Goal: Obtain resource: Obtain resource

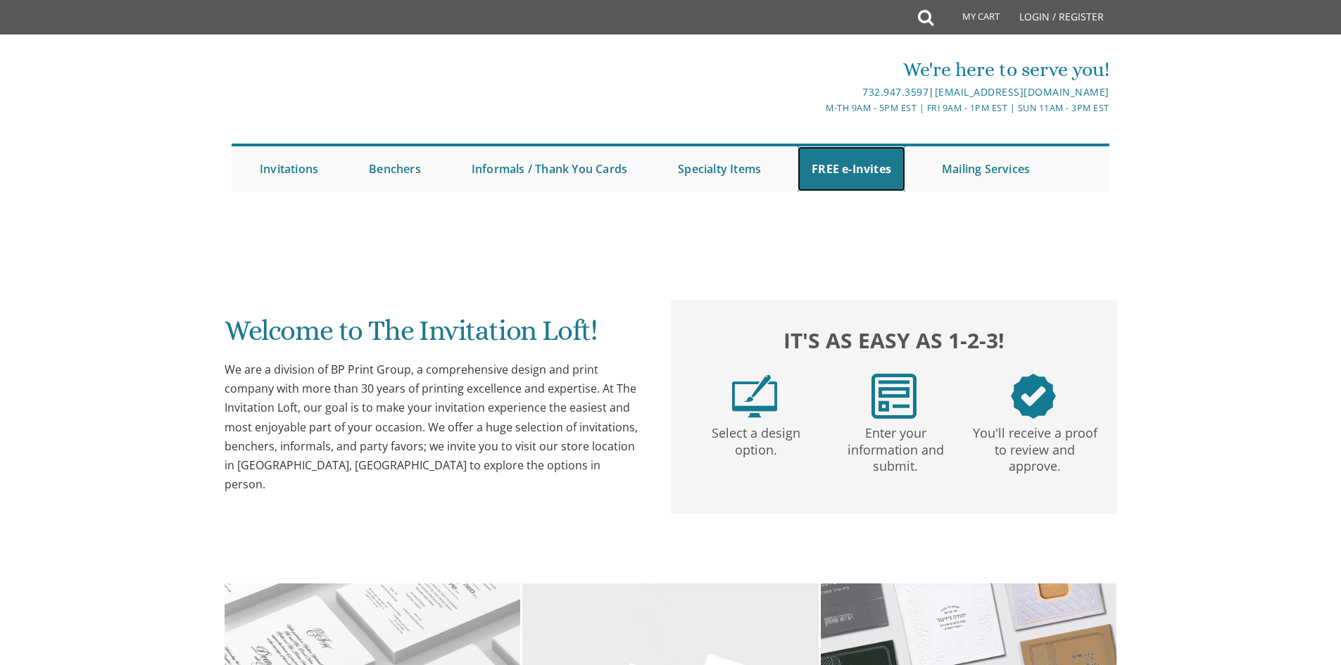
click at [838, 165] on link "FREE e-Invites" at bounding box center [851, 168] width 108 height 45
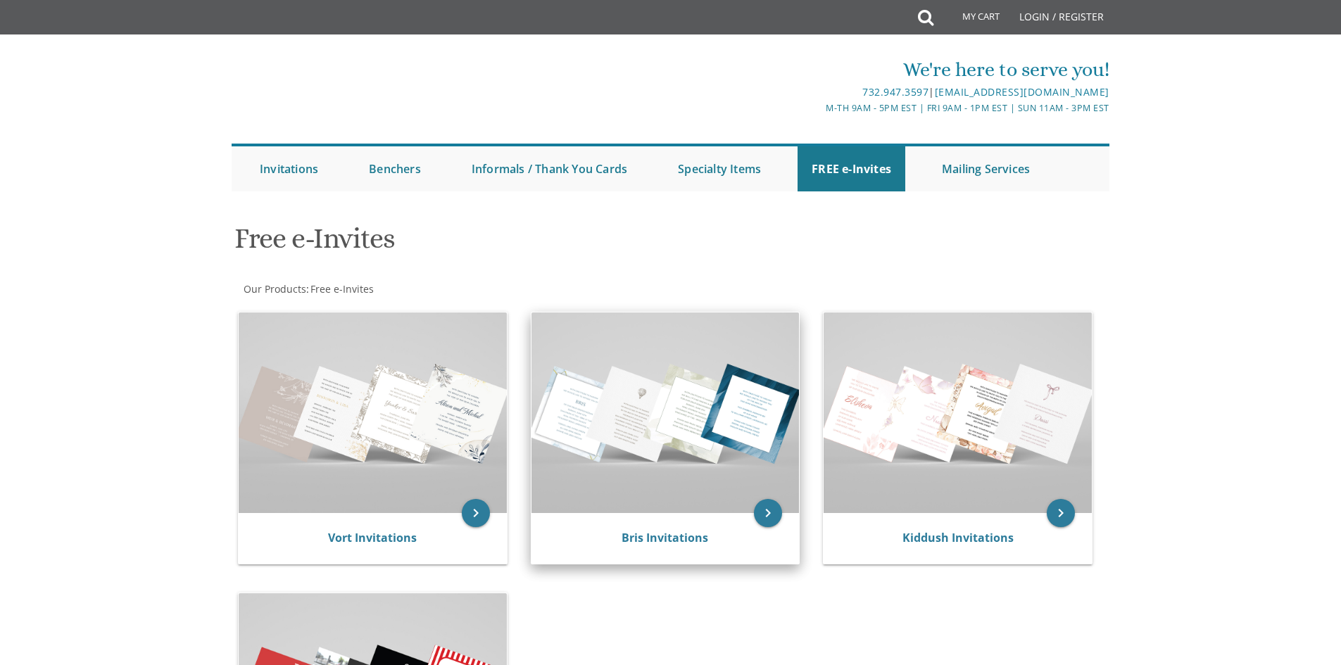
click at [649, 365] on img at bounding box center [665, 412] width 268 height 201
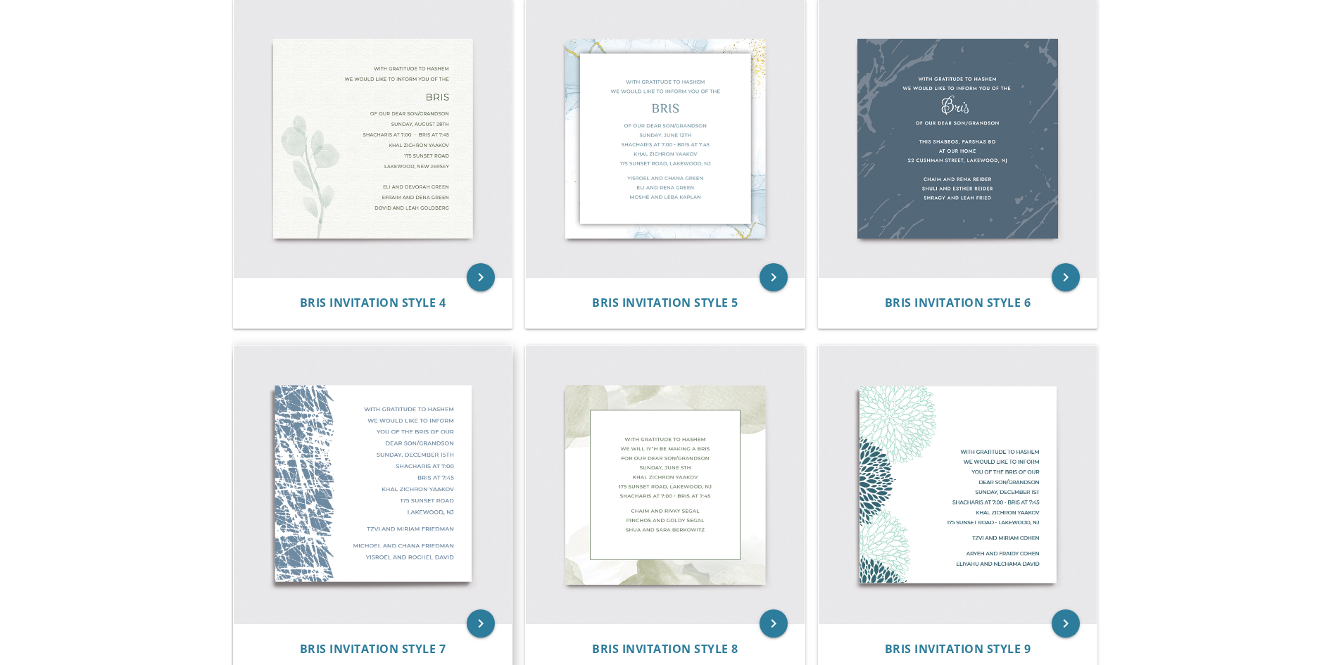
scroll to position [633, 0]
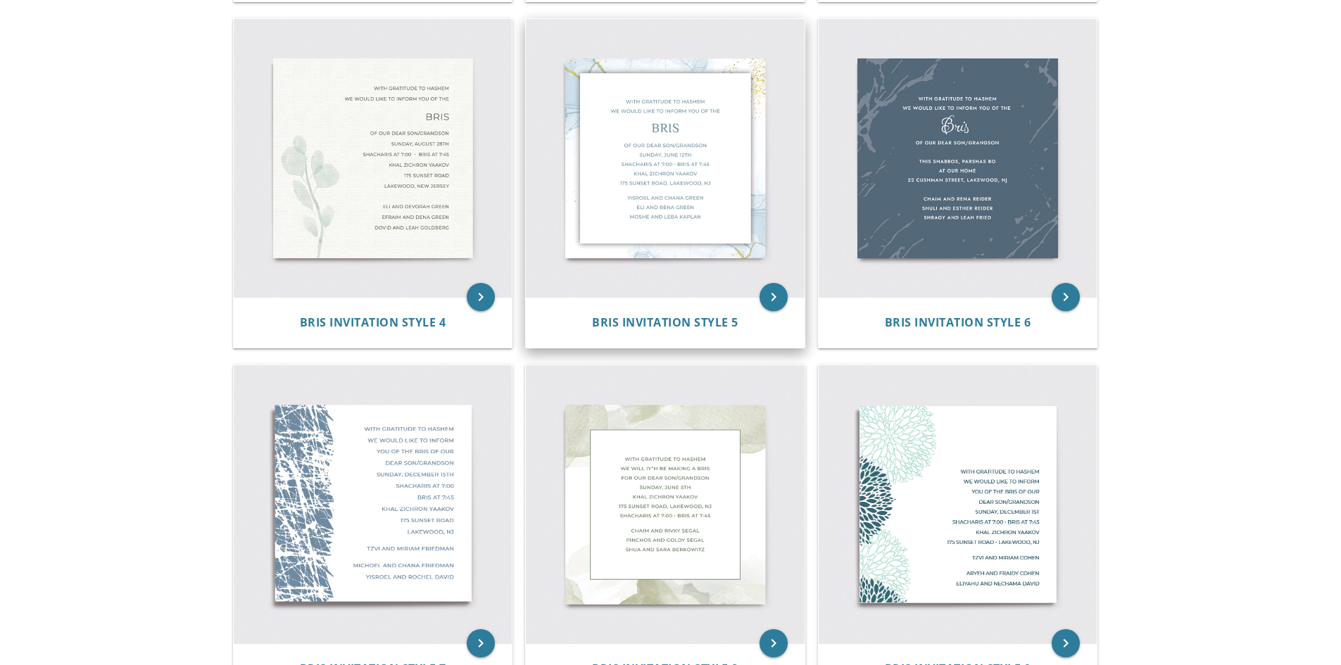
click at [634, 189] on img at bounding box center [665, 158] width 279 height 279
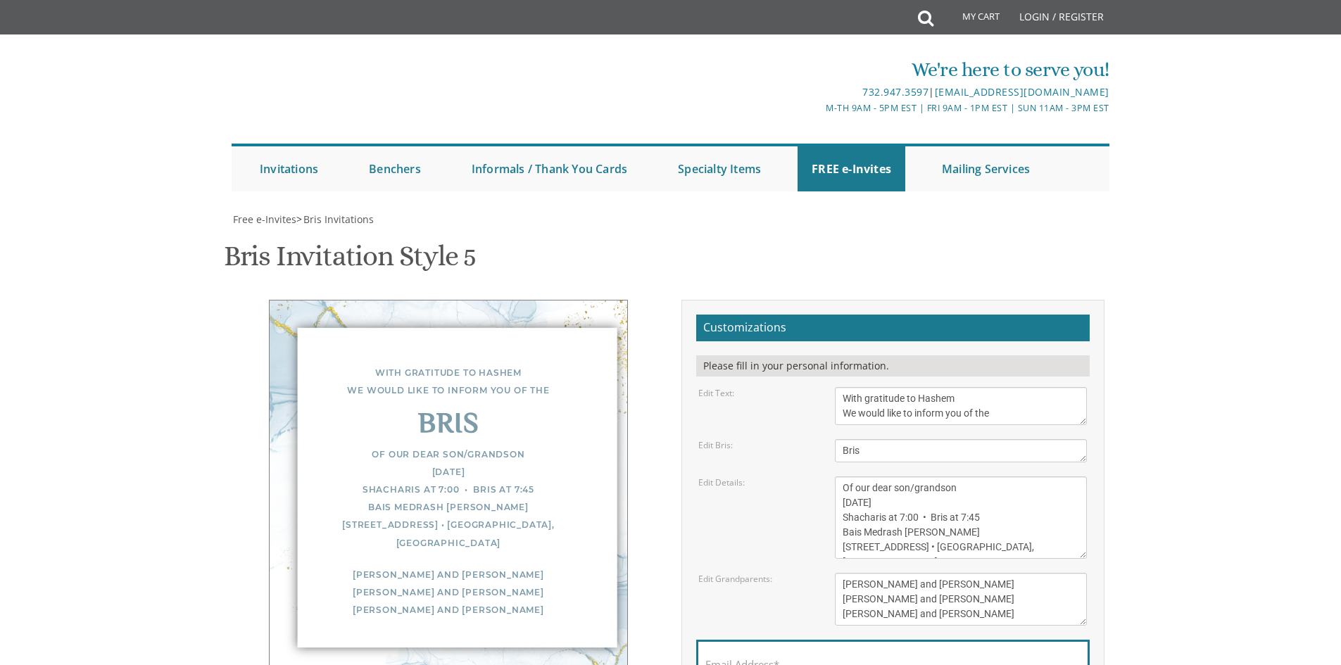
scroll to position [211, 0]
click at [855, 476] on textarea "Of our dear son/grandson Sunday, December 1st Shacharis at 7:00 • Bris at 7:45 …" at bounding box center [961, 517] width 252 height 82
drag, startPoint x: 954, startPoint y: 323, endPoint x: 845, endPoint y: 320, distance: 109.8
click at [845, 476] on textarea "Of our dear son/grandson Sunday, December 1st Shacharis at 7:00 • Bris at 7:45 …" at bounding box center [961, 517] width 252 height 82
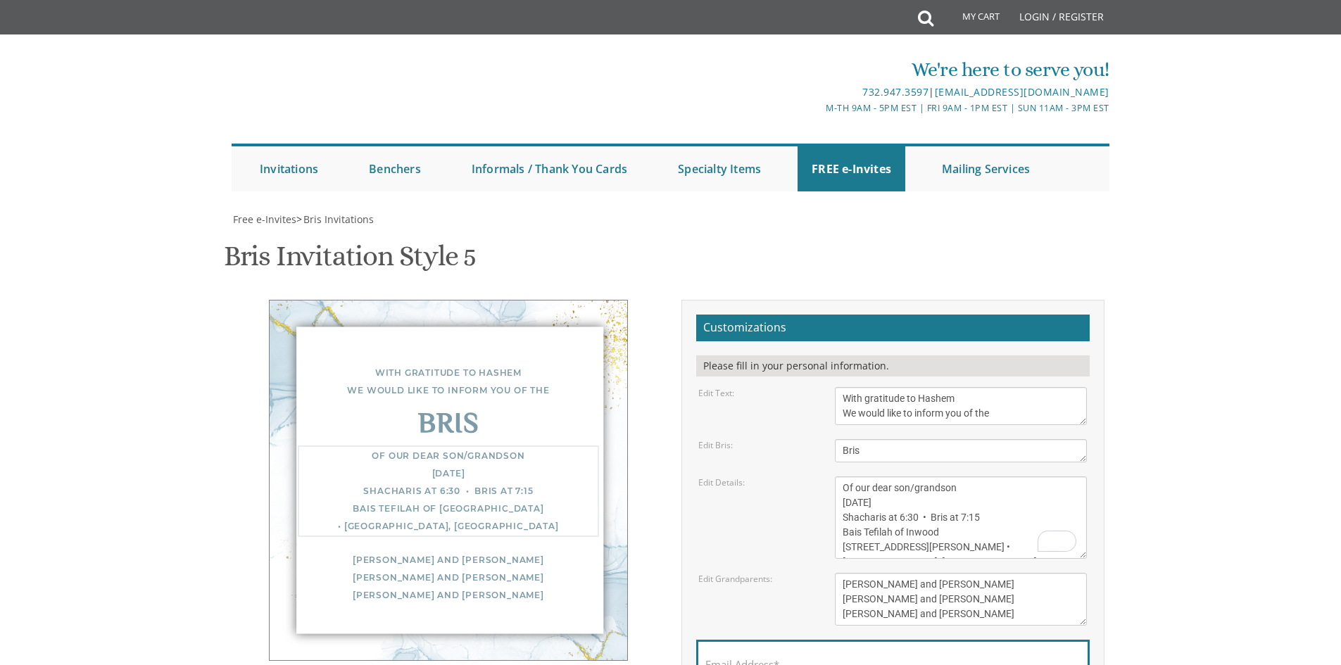
type textarea "Of our dear son/grandson Thursday, August 28th Shacharis at 6:30 • Bris at 7:15…"
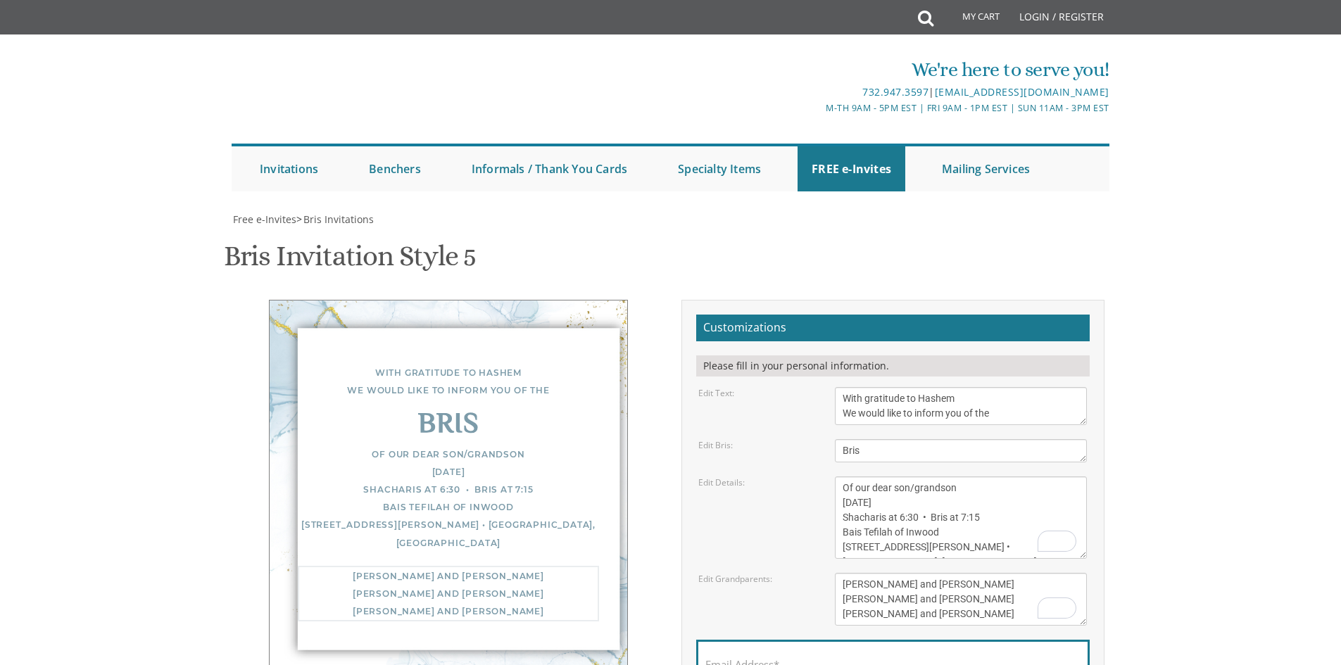
drag, startPoint x: 950, startPoint y: 372, endPoint x: 795, endPoint y: 373, distance: 154.8
click at [795, 573] on div "Edit Grandparents: Yisroel and Chana Green Eli and Rena Green Moshe and Leba Ka…" at bounding box center [893, 599] width 410 height 53
type textarea "Shmuel & Rivki Freedman Suri Lieberman Zipporah Freedman"
click at [800, 664] on input "Email Address*" at bounding box center [892, 673] width 375 height 18
type input "sammyfreed82@gmail.com"
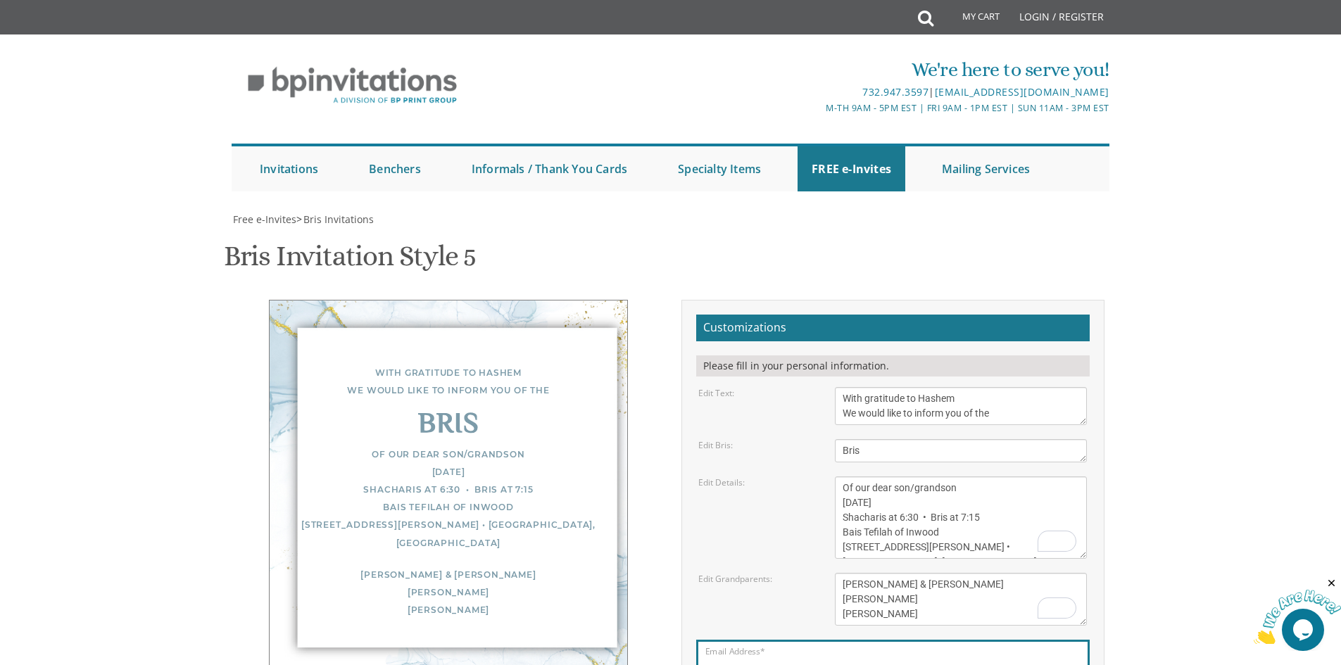
scroll to position [0, 0]
click at [946, 476] on textarea "Of our dear son/grandson Sunday, December 1st Shacharis at 7:00 • Bris at 7:45 …" at bounding box center [961, 517] width 252 height 82
type textarea "Of our dear son/grandson Thursday, August 28th Shacharis at 6:30 • Bris at 7:15…"
click at [909, 573] on textarea "Yisroel and Chana Green Eli and Rena Green Moshe and Leba Kaplan" at bounding box center [961, 599] width 252 height 53
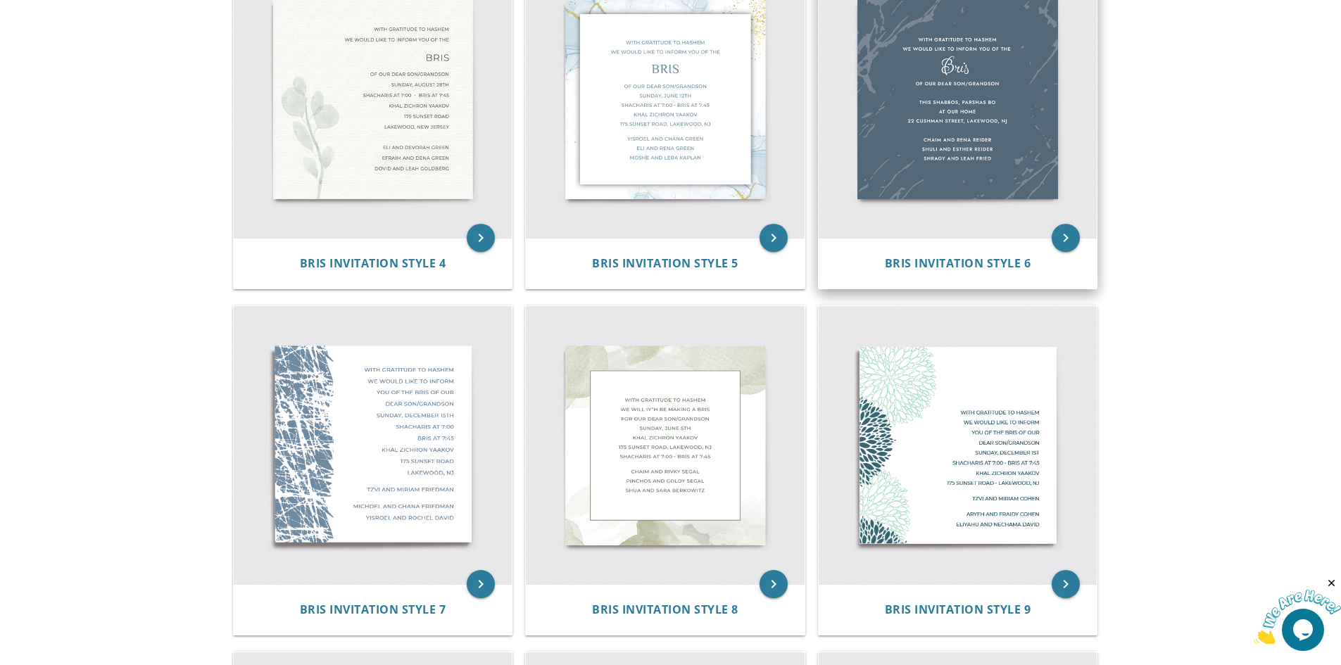
scroll to position [563, 0]
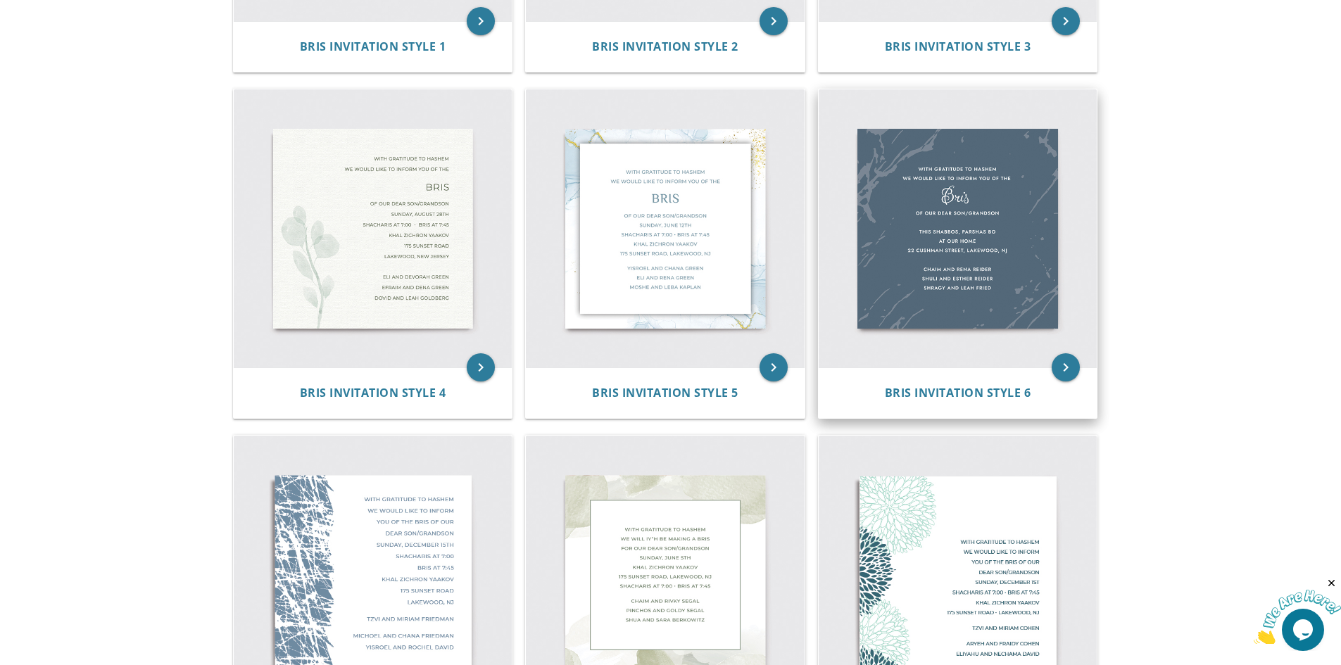
click at [928, 211] on img at bounding box center [958, 228] width 279 height 279
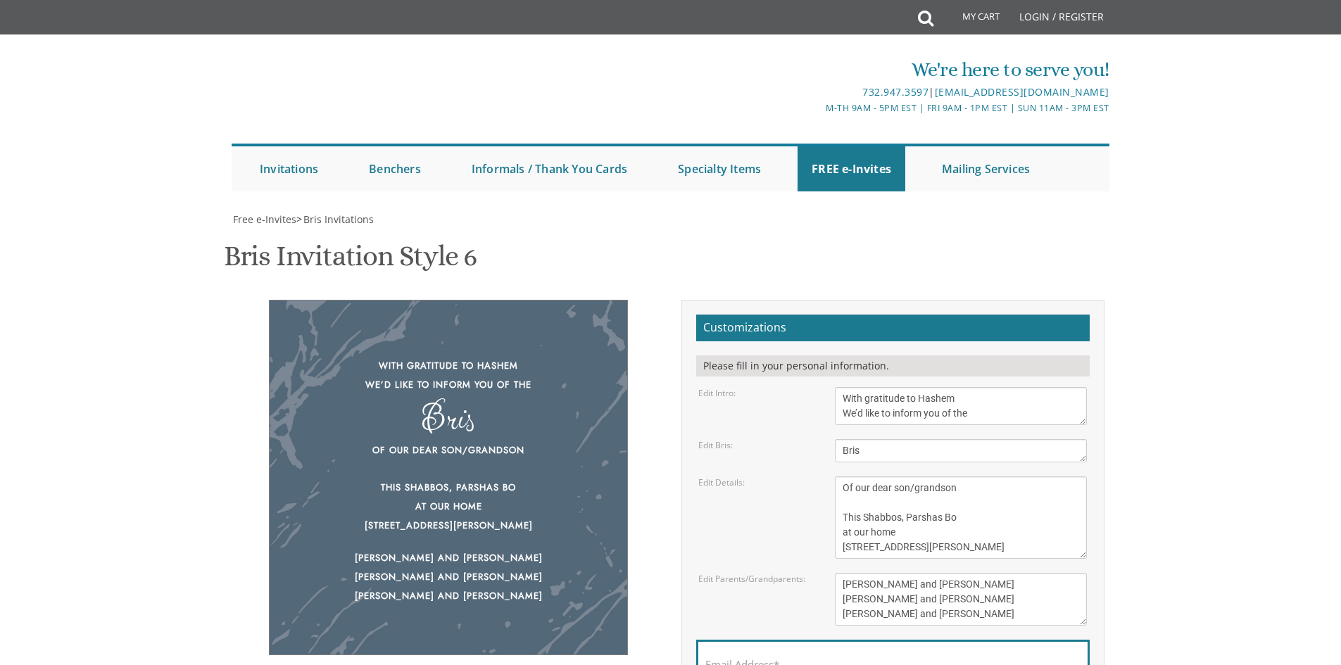
click at [879, 516] on textarea "Of our dear son/grandson This Shabbos, Parshas Bo at our home 22 Cushman Street…" at bounding box center [961, 517] width 252 height 82
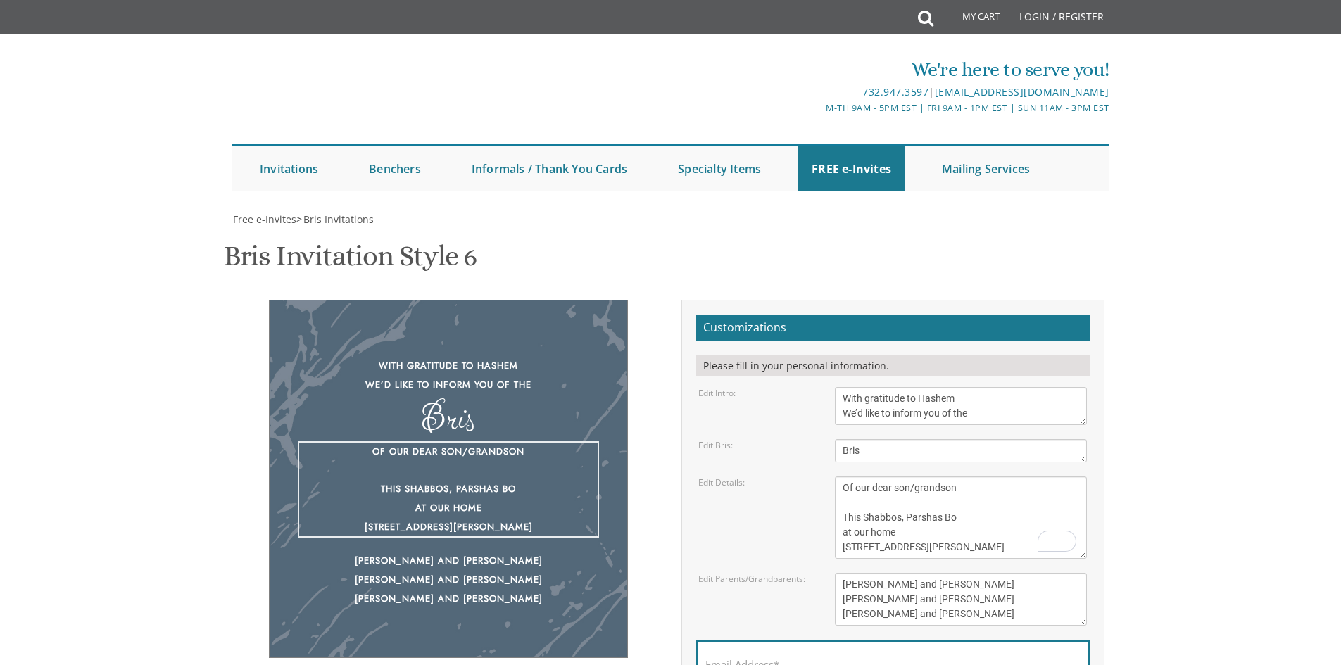
drag, startPoint x: 959, startPoint y: 517, endPoint x: 843, endPoint y: 519, distance: 115.4
click at [843, 519] on textarea "Of our dear son/grandson This Shabbos, Parshas Bo at our home 22 Cushman Street…" at bounding box center [961, 517] width 252 height 82
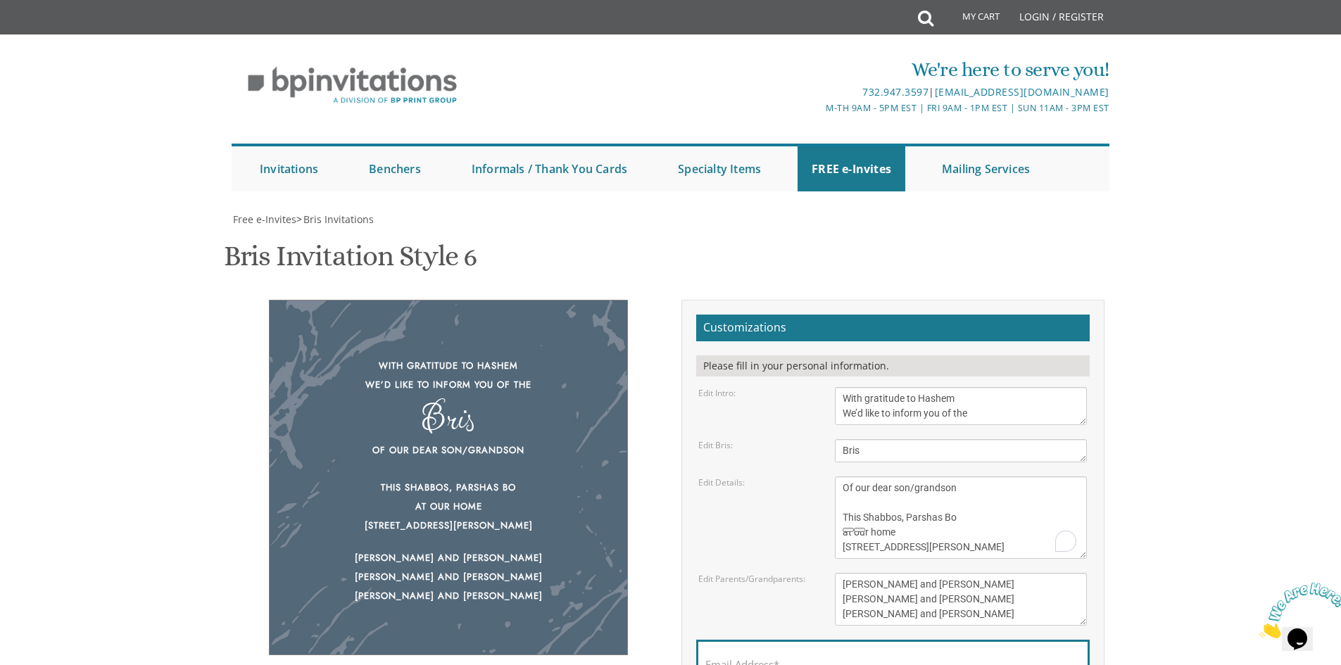
scroll to position [70, 0]
click at [1023, 476] on textarea "Of our dear son/grandson This Shabbos, Parshas Bo at our home 22 Cushman Street…" at bounding box center [961, 517] width 252 height 82
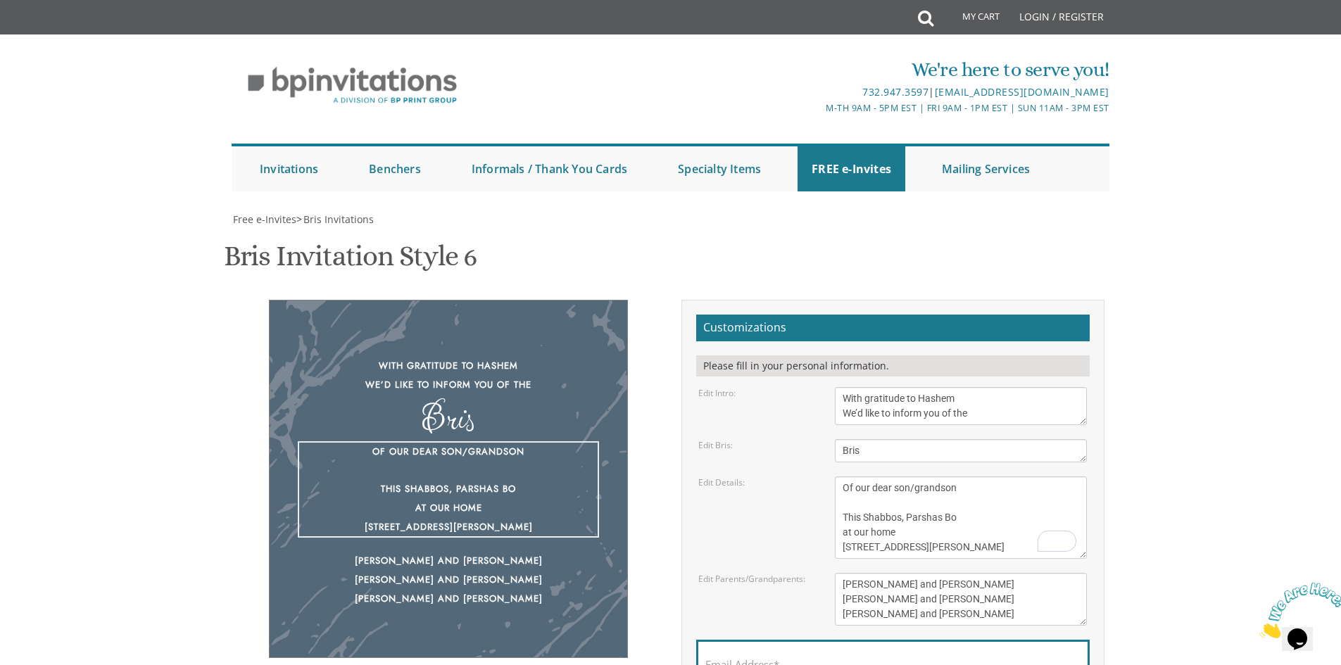
drag, startPoint x: 953, startPoint y: 449, endPoint x: 837, endPoint y: 452, distance: 116.2
click at [837, 476] on textarea "Of our dear son/grandson This Shabbos, Parshas Bo at our home 22 Cushman Street…" at bounding box center [961, 517] width 252 height 82
click at [989, 543] on textarea "Of our dear son/grandson This Shabbos, Parshas Bo at our home 22 Cushman Street…" at bounding box center [961, 517] width 252 height 82
drag, startPoint x: 989, startPoint y: 545, endPoint x: 830, endPoint y: 549, distance: 159.1
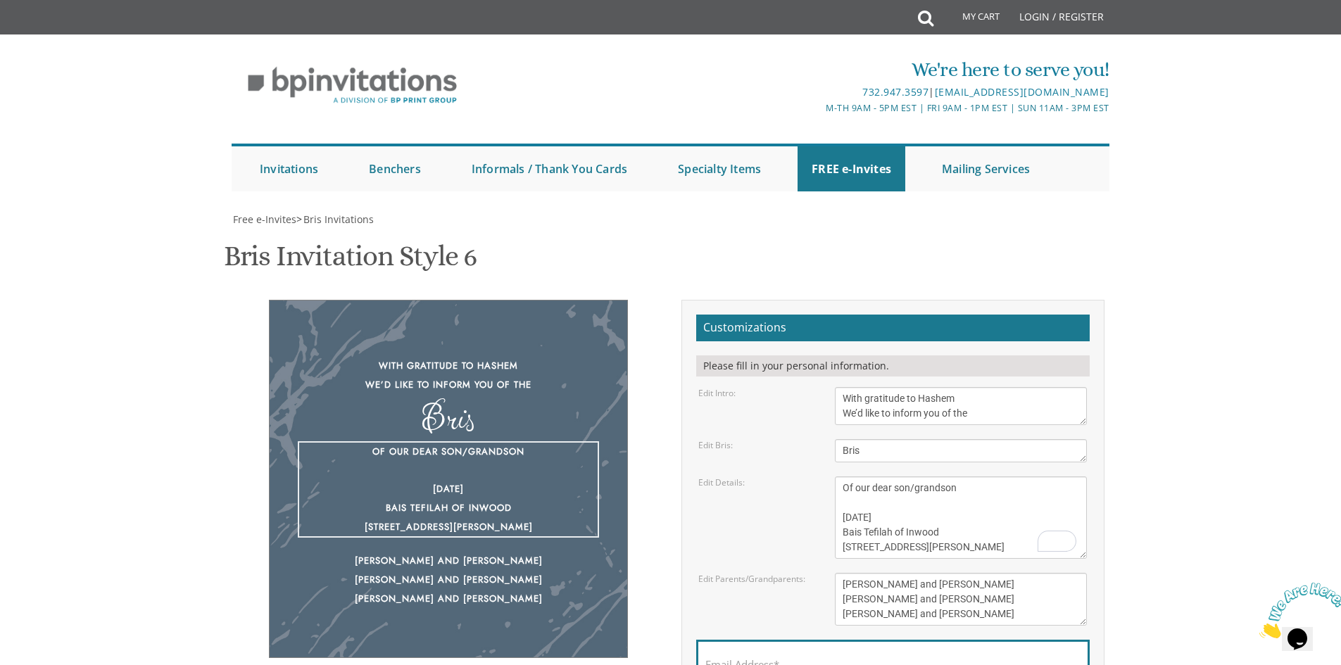
click at [830, 549] on div "Of our dear son/grandson This Shabbos, Parshas Bo at our home 22 Cushman Street…" at bounding box center [960, 517] width 273 height 82
paste textarea "Shacharis at 7:00 • Bris at 7:45"
drag, startPoint x: 914, startPoint y: 546, endPoint x: 835, endPoint y: 546, distance: 78.8
click at [835, 546] on textarea "Of our dear son/grandson This Shabbos, Parshas Bo at our home 22 Cushman Street…" at bounding box center [961, 517] width 252 height 82
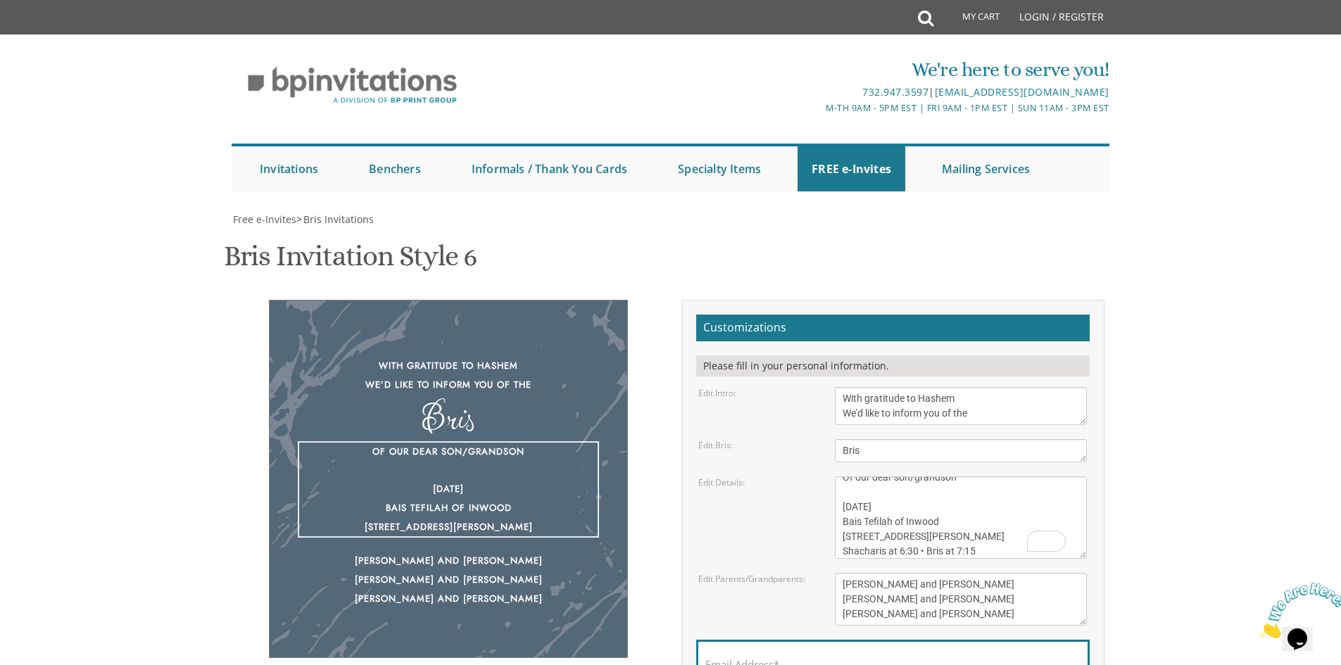
type textarea "Of our dear son/grandson Thursday, August 28th Bais Tefilah of Inwood 259 Dough…"
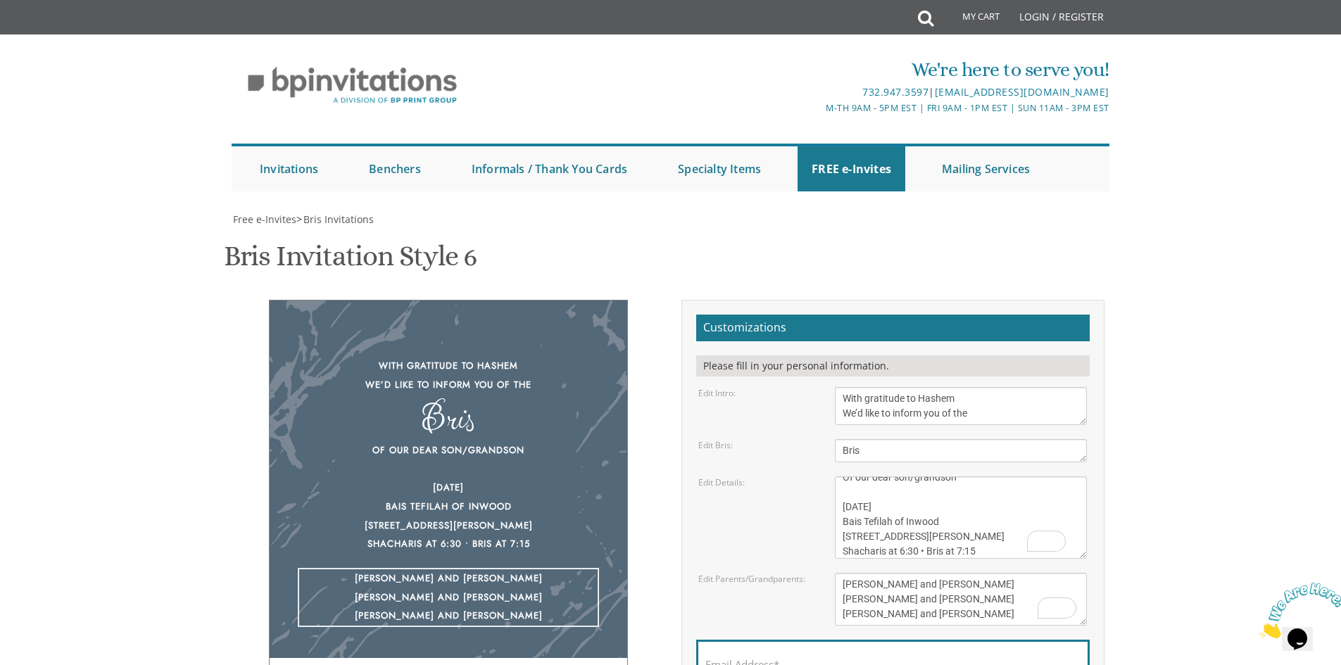
drag, startPoint x: 990, startPoint y: 610, endPoint x: 802, endPoint y: 574, distance: 190.6
click at [802, 574] on div "Edit Parents/Grandparents: Yisroel and Chana Green Eli and Rena Green Moshe and…" at bounding box center [893, 599] width 410 height 53
click at [884, 519] on textarea "Of our dear son/grandson This Shabbos, Parshas Bo at our home 22 Cushman Street…" at bounding box center [961, 517] width 252 height 82
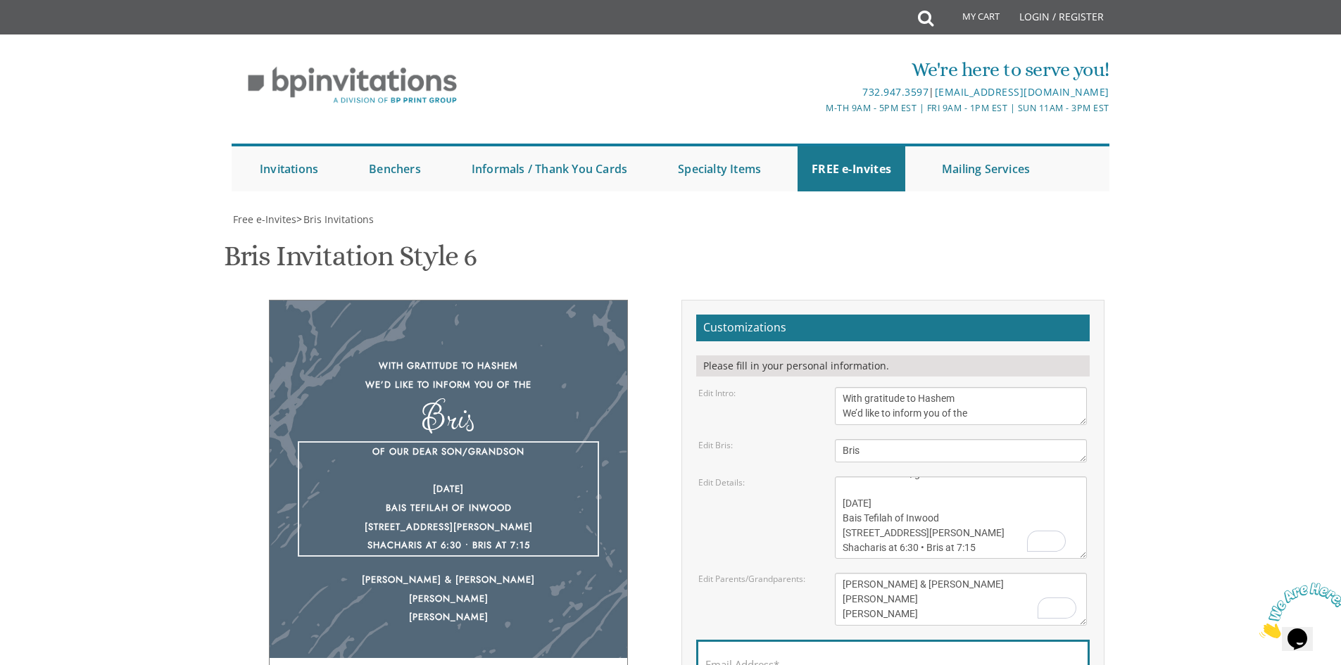
scroll to position [15, 0]
click at [907, 654] on div "Email Address*" at bounding box center [892, 668] width 393 height 56
click at [930, 573] on textarea "Yisroel and Chana Green Eli and Rena Green Moshe and Leba Kaplan" at bounding box center [961, 599] width 252 height 53
drag, startPoint x: 930, startPoint y: 404, endPoint x: 833, endPoint y: 393, distance: 98.4
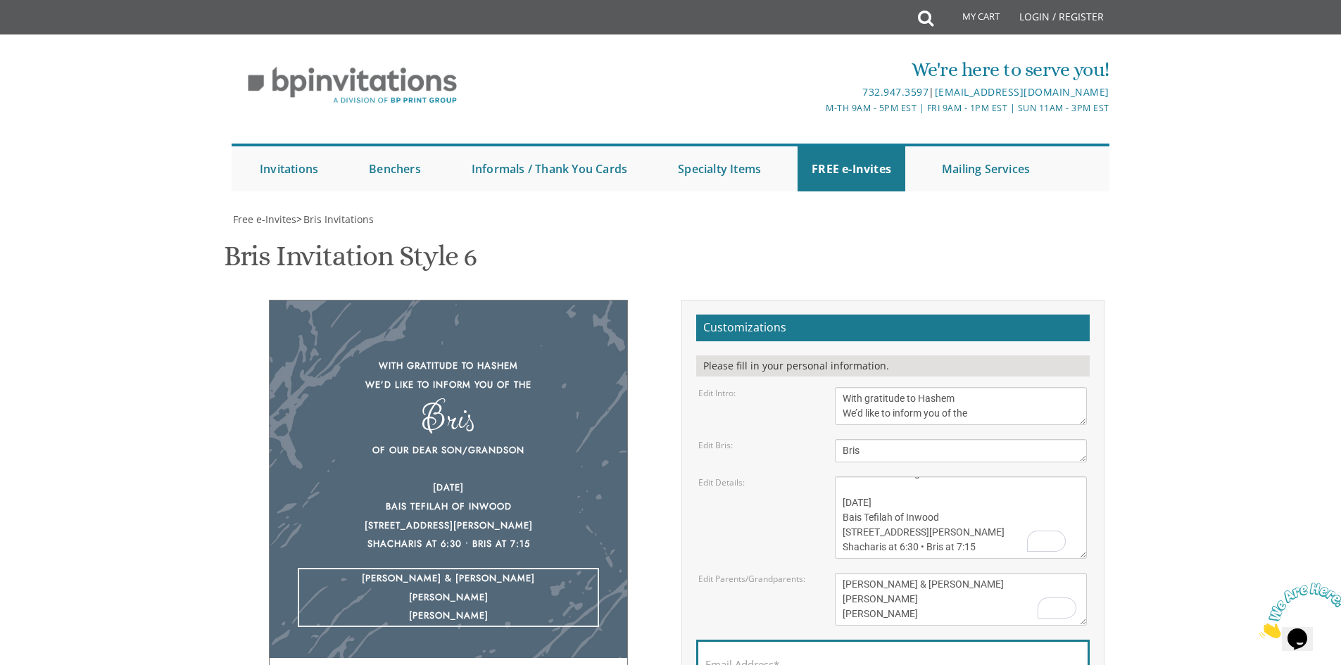
click at [833, 573] on div "Yisroel and Chana Green Eli and Rena Green Moshe and Leba Kaplan" at bounding box center [960, 599] width 273 height 53
click at [863, 573] on textarea "Yisroel and Chana Green Eli and Rena Green Moshe and Leba Kaplan" at bounding box center [961, 599] width 252 height 53
type textarea "Shmuel & Rivki Freedman Zipporah Freedman Suri Lieberman"
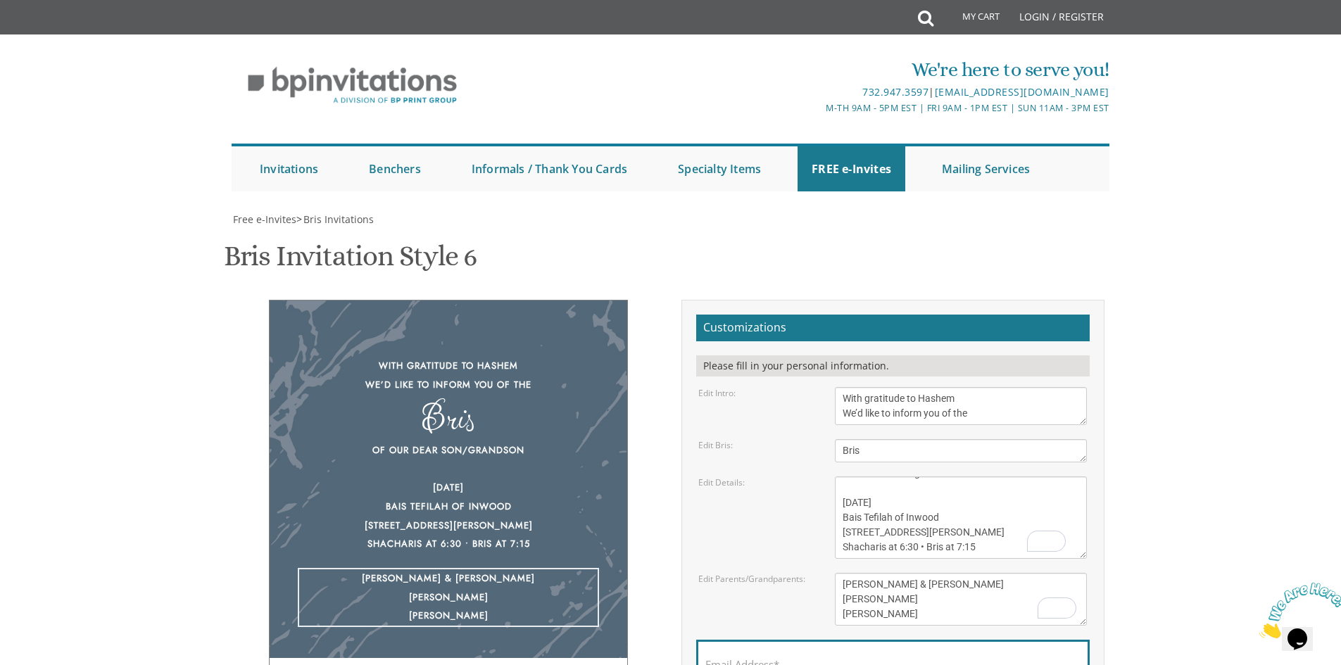
click at [830, 664] on input "Email Address*" at bounding box center [892, 673] width 375 height 18
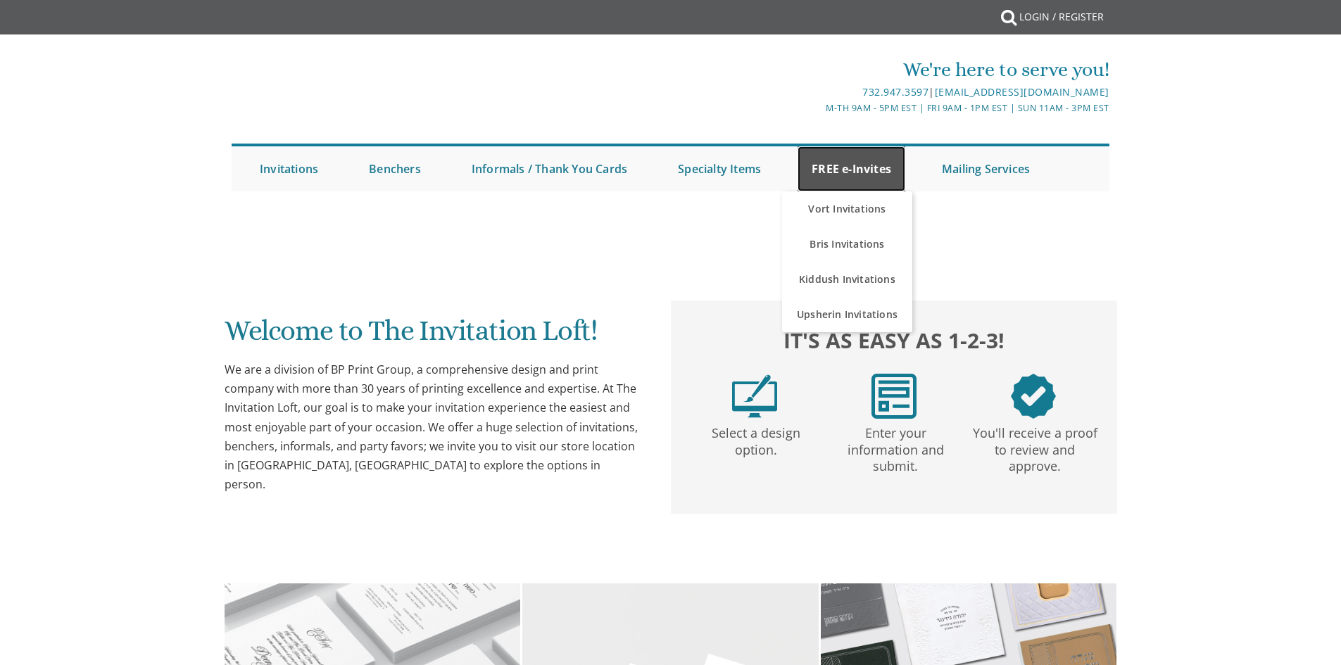
click at [842, 177] on link "FREE e-Invites" at bounding box center [851, 168] width 108 height 45
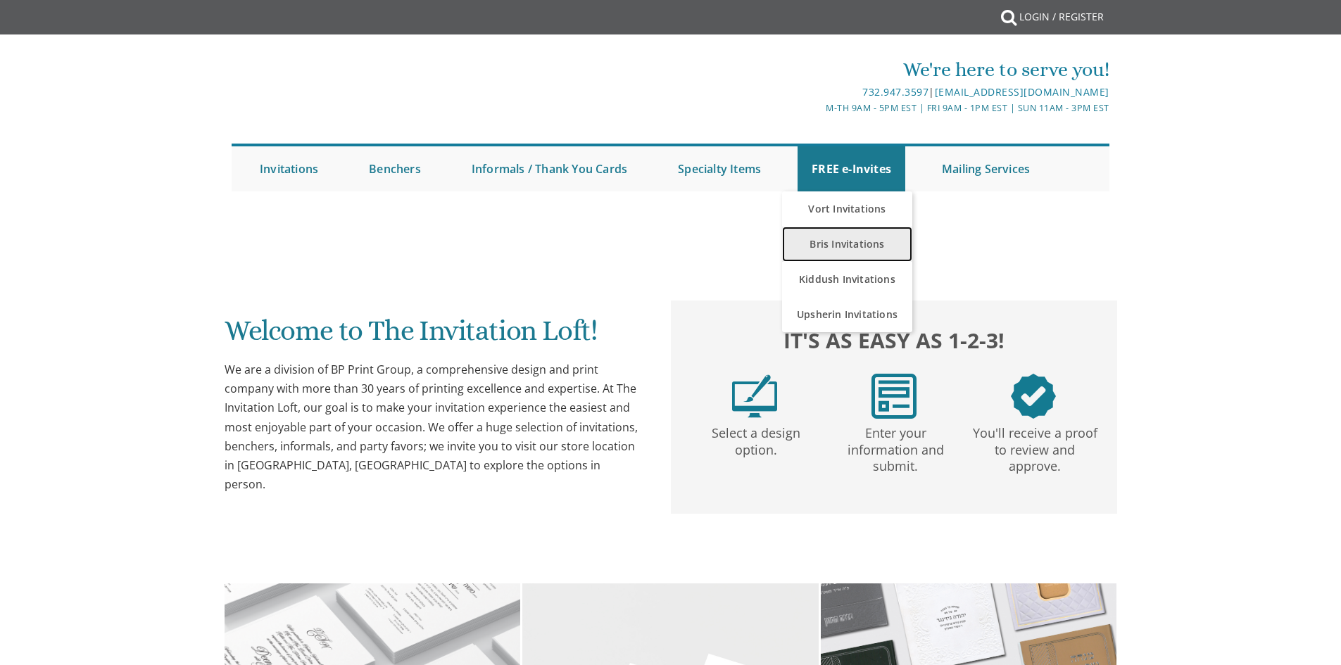
click at [851, 241] on link "Bris Invitations" at bounding box center [847, 244] width 130 height 35
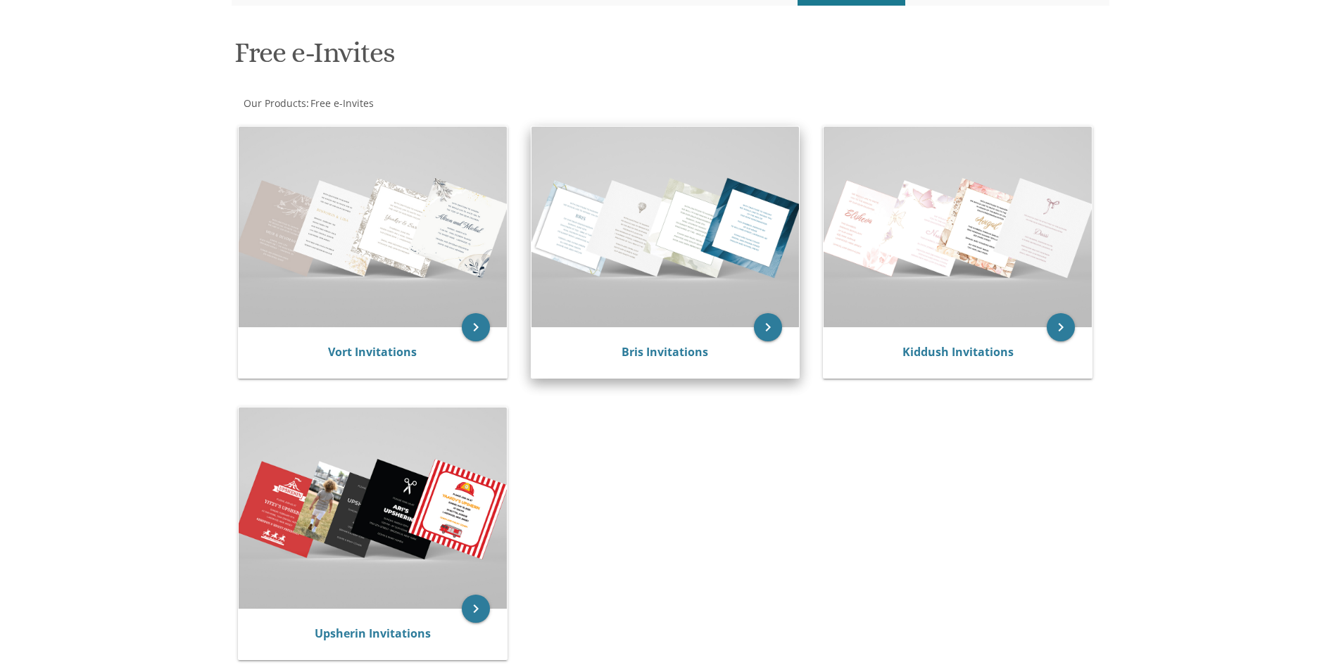
scroll to position [127, 0]
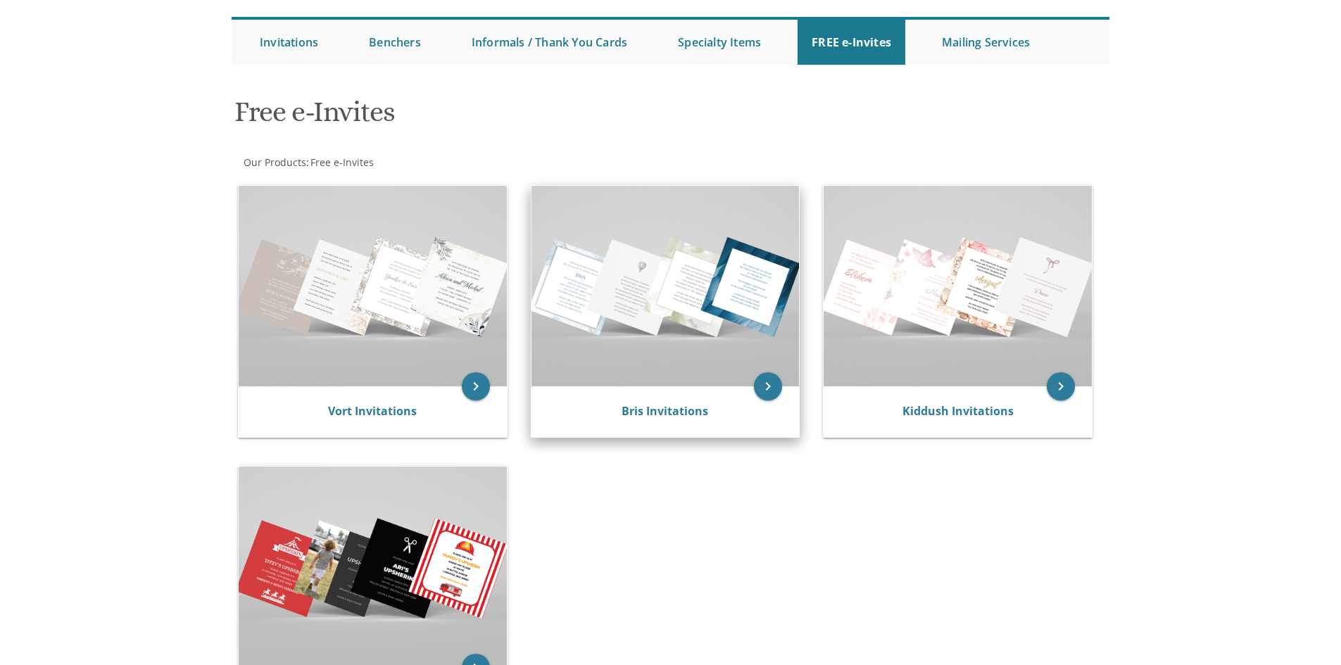
click at [649, 329] on img at bounding box center [665, 286] width 268 height 201
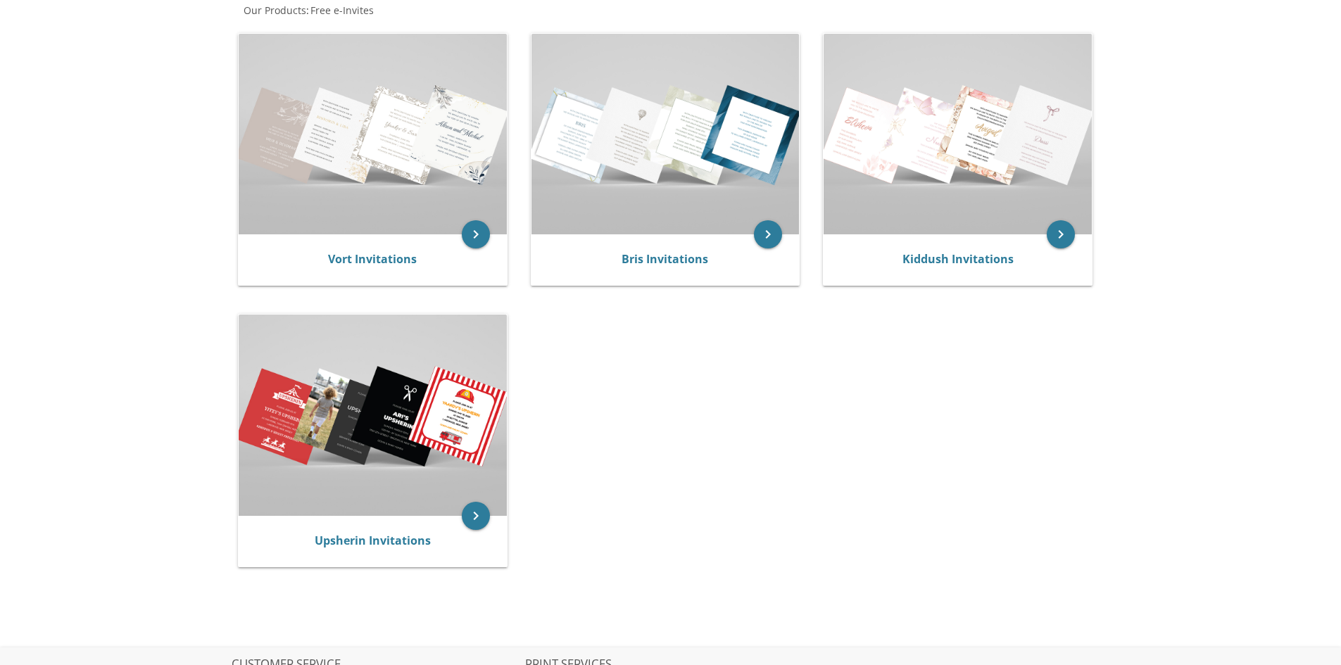
scroll to position [479, 0]
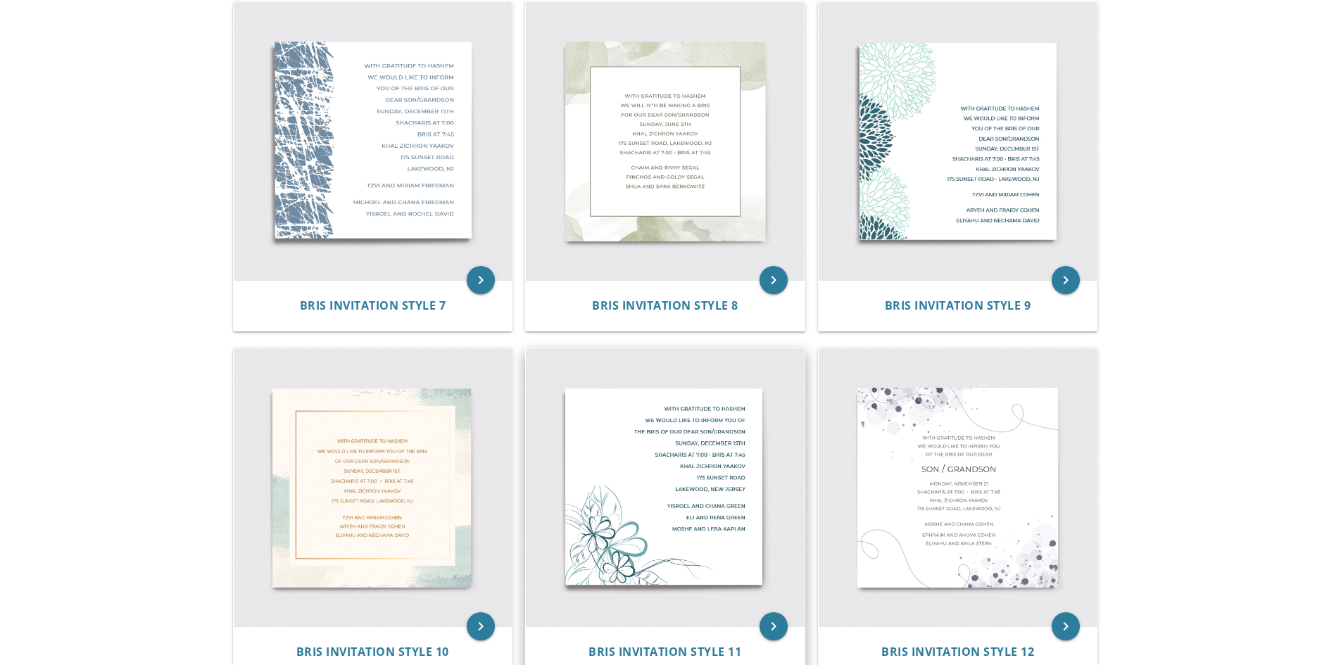
scroll to position [985, 0]
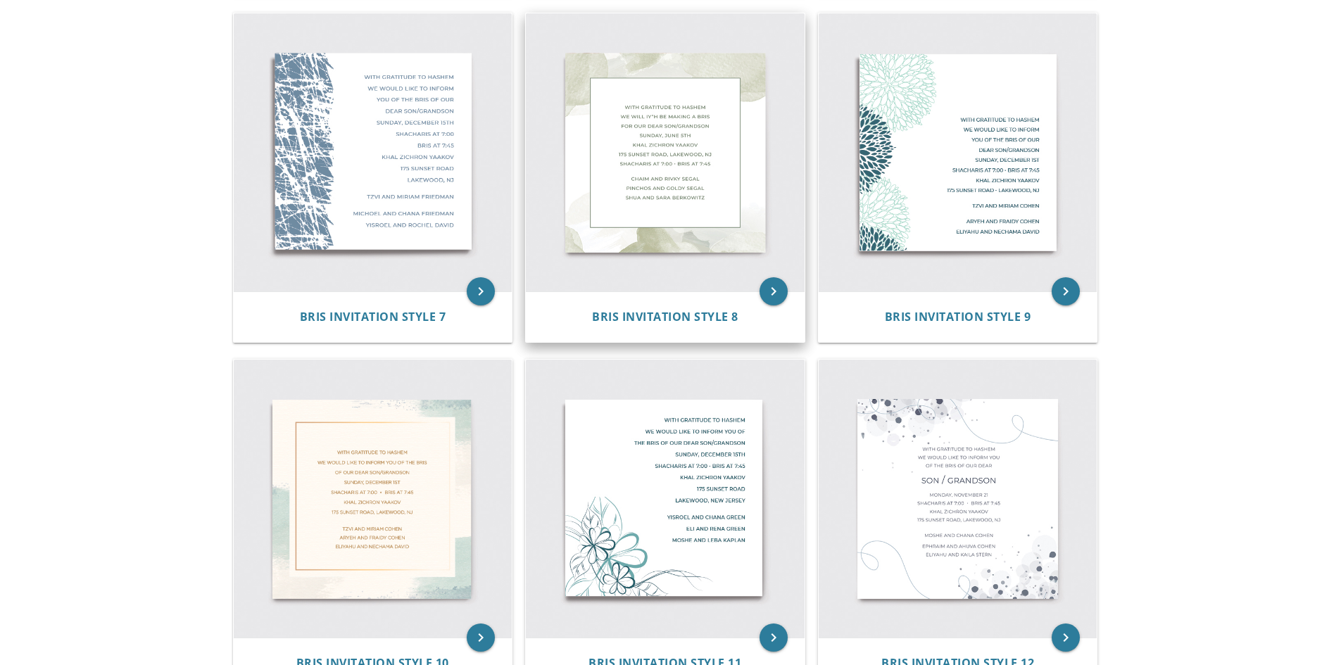
click at [671, 201] on img at bounding box center [665, 152] width 279 height 279
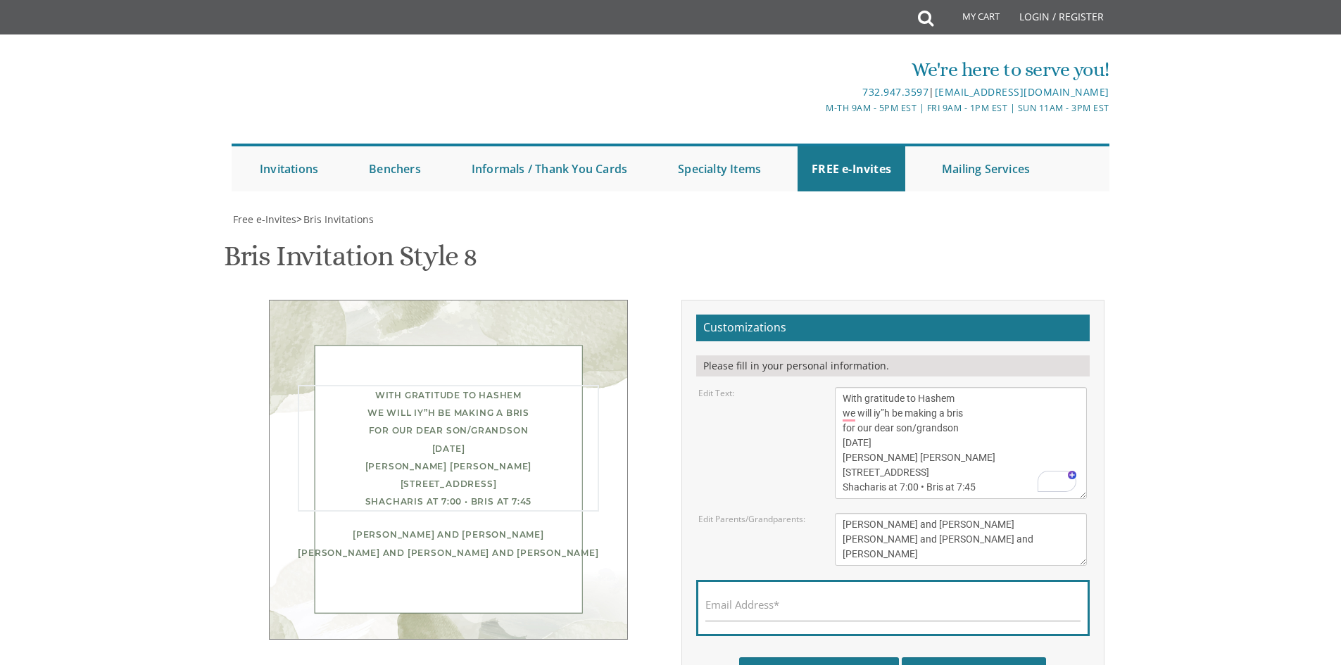
drag, startPoint x: 992, startPoint y: 488, endPoint x: 836, endPoint y: 388, distance: 185.9
click at [836, 388] on textarea "With gratitude to Hashem we will iy”h be making a bris for our dear son/grandso…" at bounding box center [961, 443] width 252 height 112
click at [925, 433] on textarea "With gratitude to Hashem we will iy”h be making a bris for our dear son/grandso…" at bounding box center [961, 443] width 252 height 112
drag, startPoint x: 924, startPoint y: 443, endPoint x: 892, endPoint y: 443, distance: 31.7
click at [892, 443] on textarea "With gratitude to Hashem we will iy”h be making a bris for our dear son/grandso…" at bounding box center [961, 443] width 252 height 112
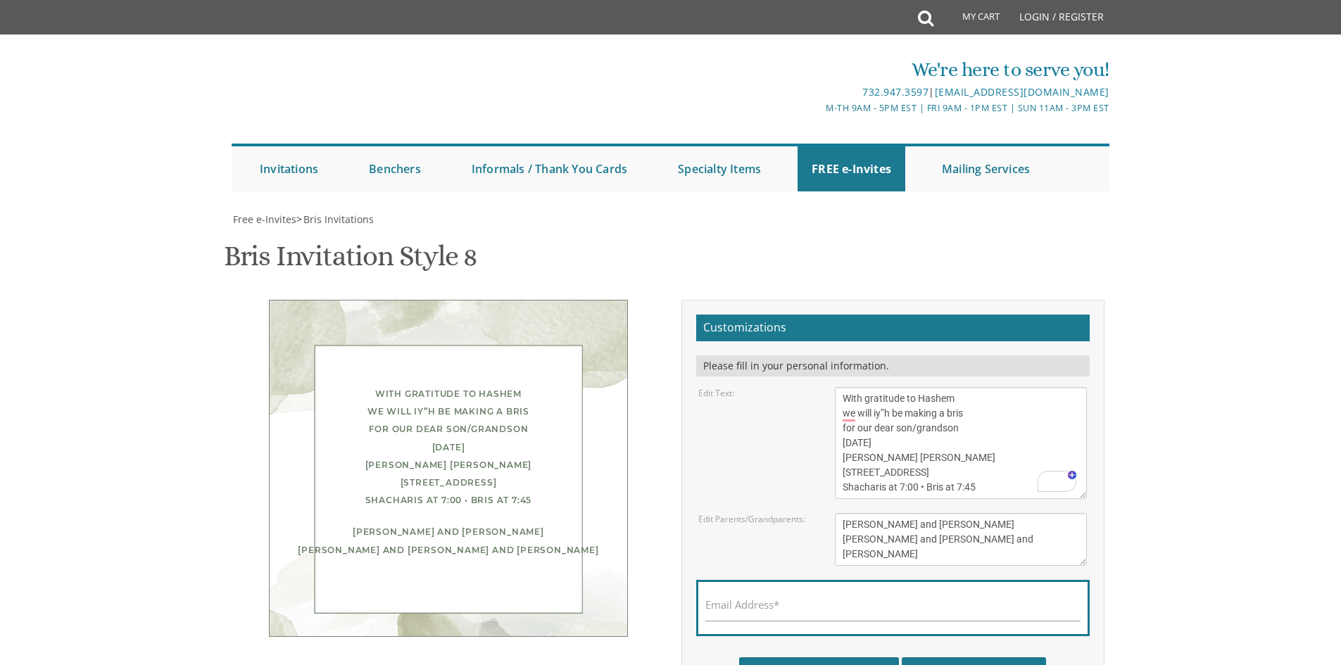
drag, startPoint x: 916, startPoint y: 454, endPoint x: 932, endPoint y: 447, distance: 17.0
click at [916, 454] on textarea "With gratitude to Hashem we will iy”h be making a bris for our dear son/grandso…" at bounding box center [961, 443] width 252 height 112
drag, startPoint x: 929, startPoint y: 438, endPoint x: 845, endPoint y: 435, distance: 84.5
click at [845, 435] on textarea "With gratitude to Hashem we will iy”h be making a bris for our dear son/grandso…" at bounding box center [961, 443] width 252 height 112
drag, startPoint x: 973, startPoint y: 412, endPoint x: 817, endPoint y: 407, distance: 155.6
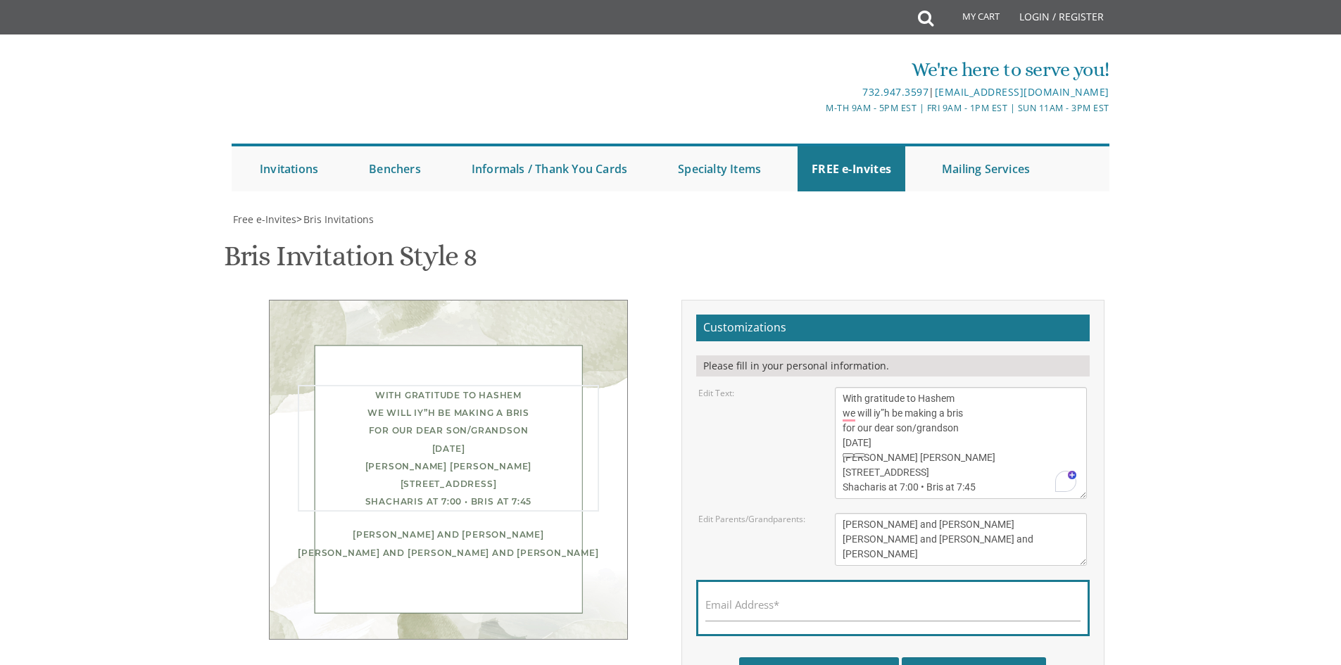
click at [817, 407] on div "Edit Text: With gratitude to Hashem we will iy”h be making a bris for our dear …" at bounding box center [893, 443] width 410 height 112
click at [966, 446] on textarea "With gratitude to Hashem we will iy”h be making a bris for our dear son/grandso…" at bounding box center [961, 443] width 252 height 112
drag, startPoint x: 916, startPoint y: 441, endPoint x: 833, endPoint y: 442, distance: 82.4
click at [833, 442] on div "With gratitude to Hashem we will iy”h be making a bris for our dear son/grandso…" at bounding box center [960, 443] width 273 height 112
drag, startPoint x: 978, startPoint y: 491, endPoint x: 841, endPoint y: 488, distance: 136.6
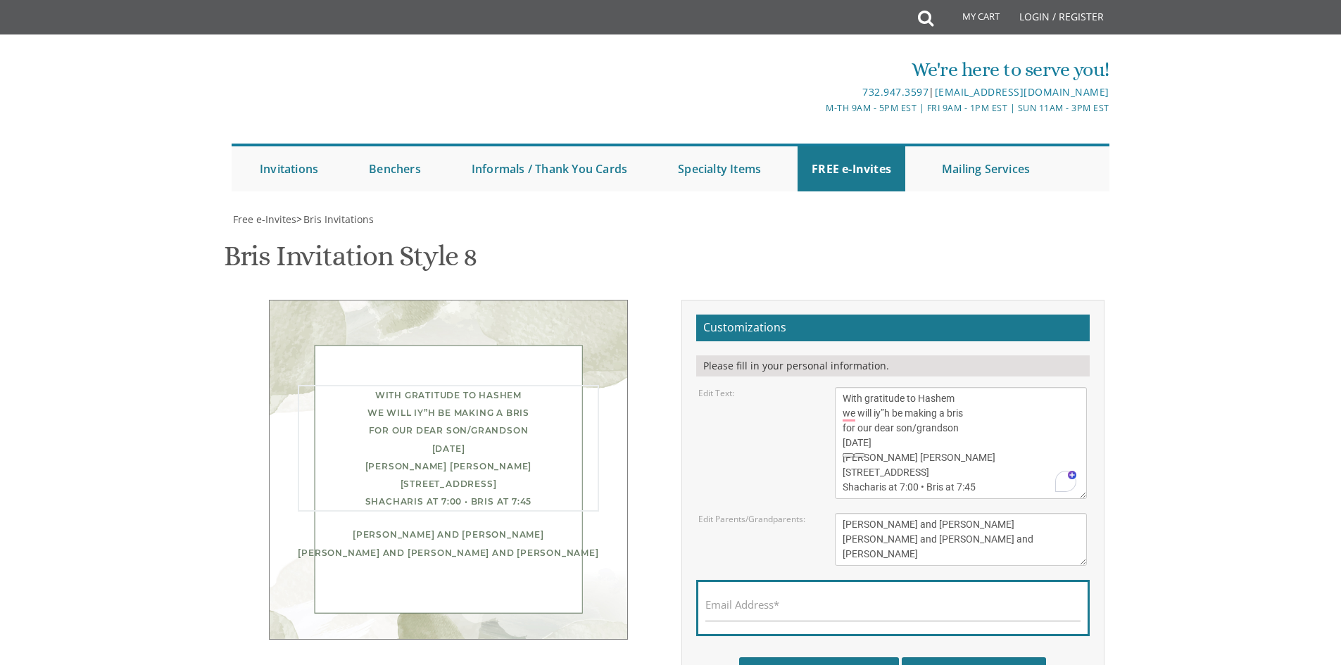
click at [842, 488] on textarea "With gratitude to Hashem we will iy”h be making a bris for our dear son/grandso…" at bounding box center [961, 443] width 252 height 112
